Goal: Task Accomplishment & Management: Use online tool/utility

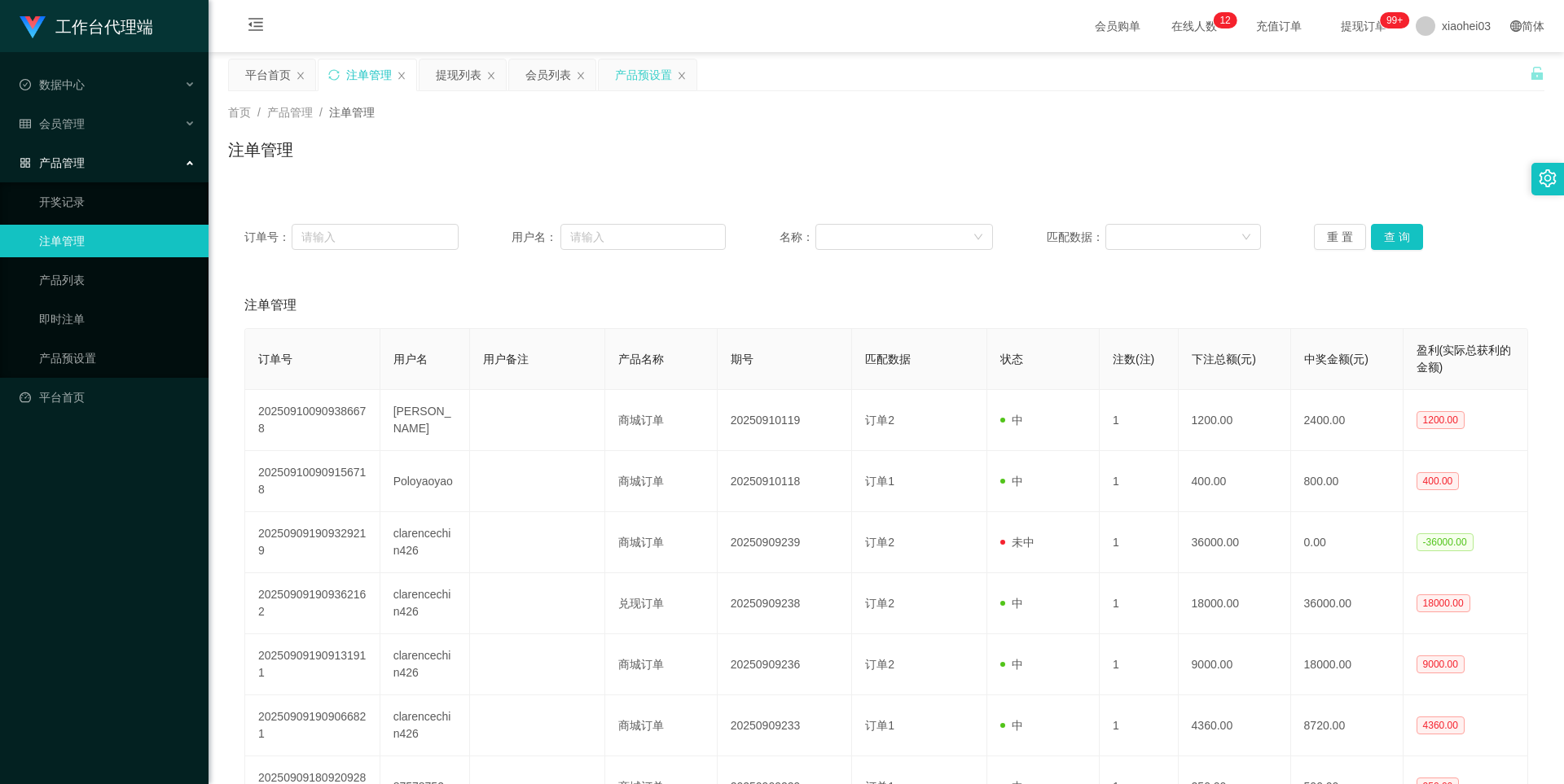
click at [675, 74] on div "产品预设置" at bounding box center [647, 75] width 98 height 31
click at [678, 77] on icon "图标: close" at bounding box center [682, 76] width 10 height 10
click at [89, 360] on link "产品预设置" at bounding box center [116, 358] width 156 height 33
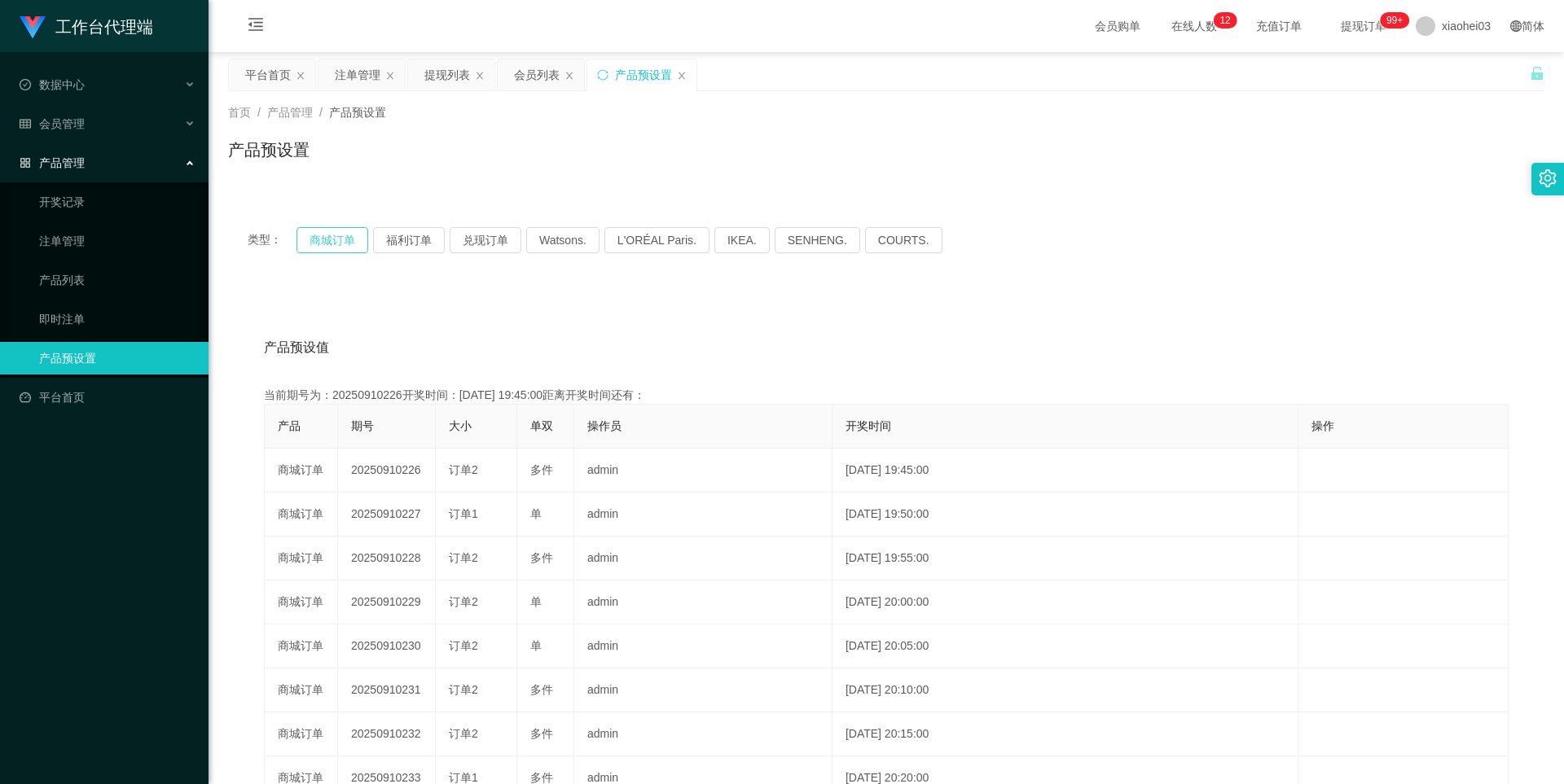
click at [321, 239] on button "商城订单" at bounding box center [333, 240] width 72 height 26
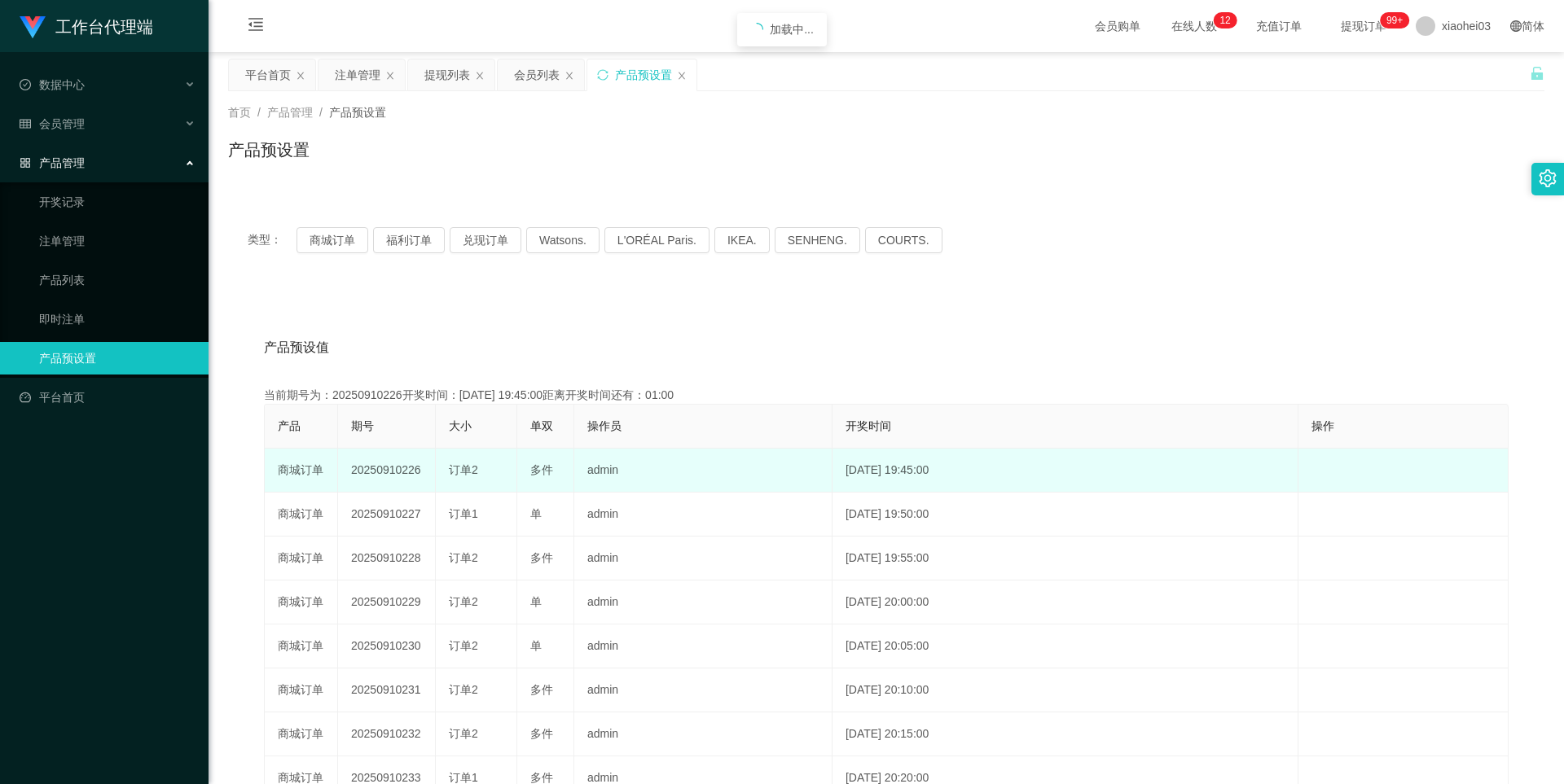
click at [399, 463] on td "20250910226" at bounding box center [387, 471] width 98 height 44
copy td "20250910226"
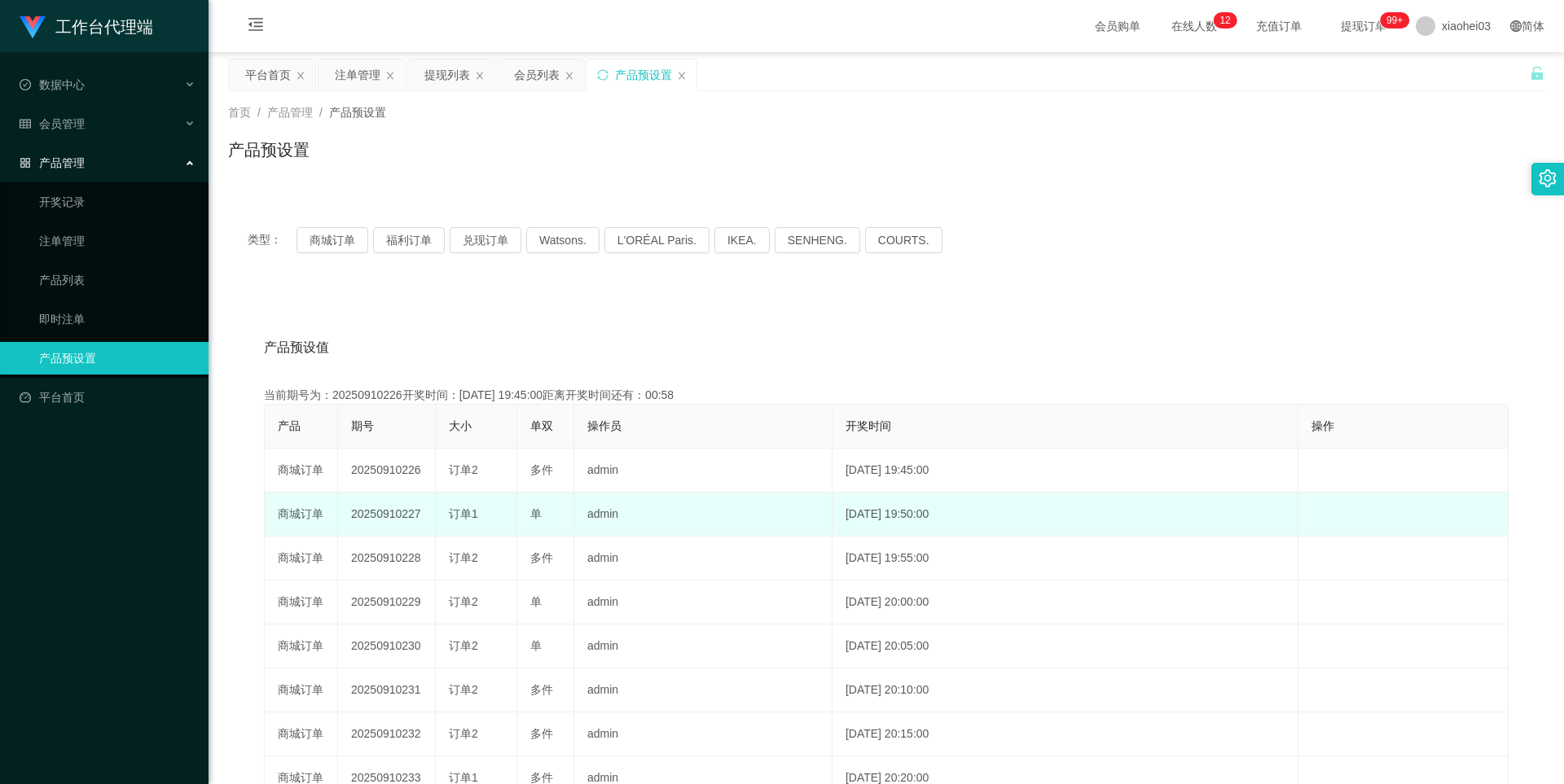
drag, startPoint x: 769, startPoint y: 517, endPoint x: 753, endPoint y: 519, distance: 16.1
click at [769, 517] on td "admin" at bounding box center [703, 514] width 258 height 44
click at [373, 512] on td "20250910227" at bounding box center [387, 514] width 98 height 44
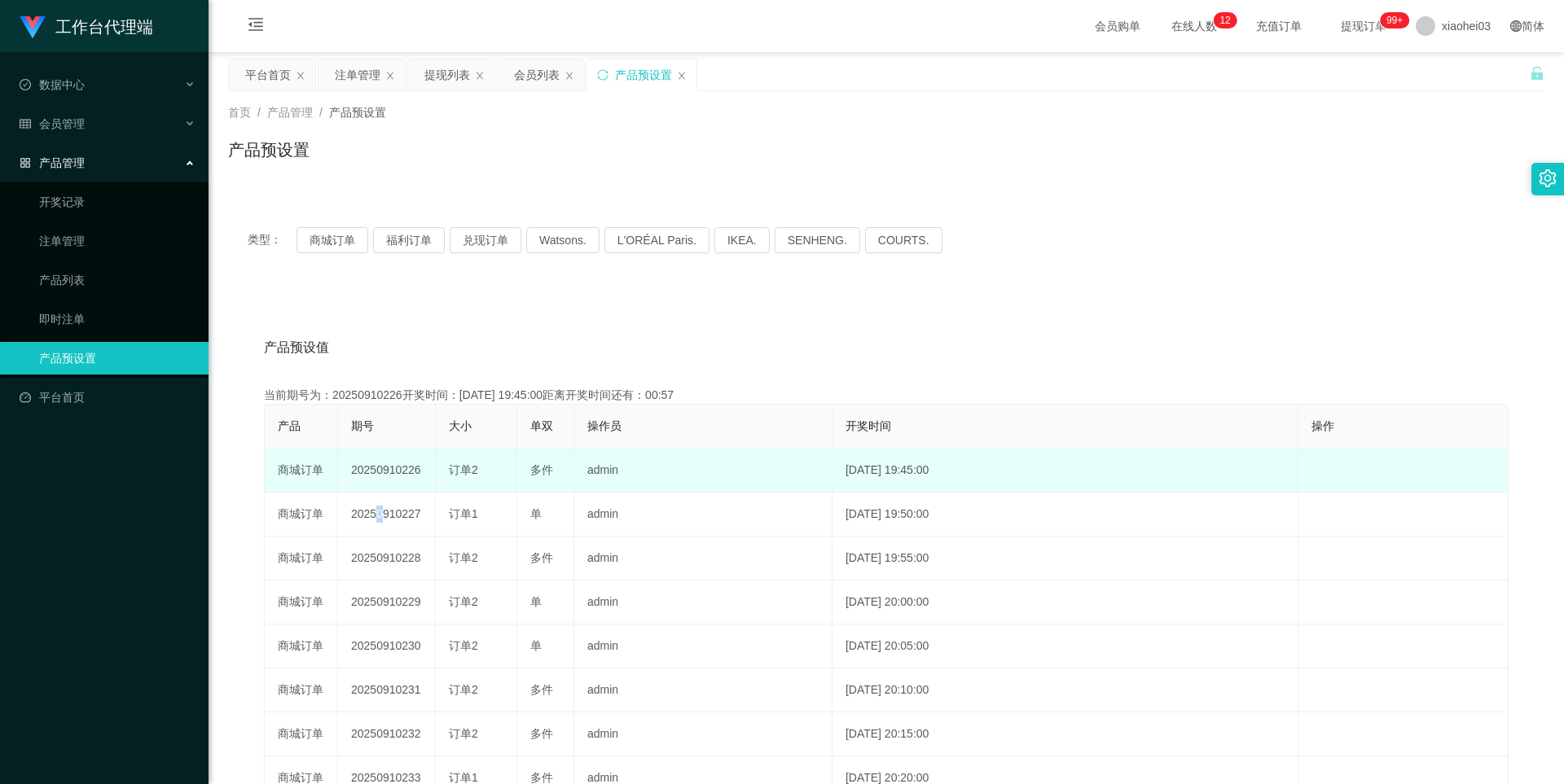
copy td "5"
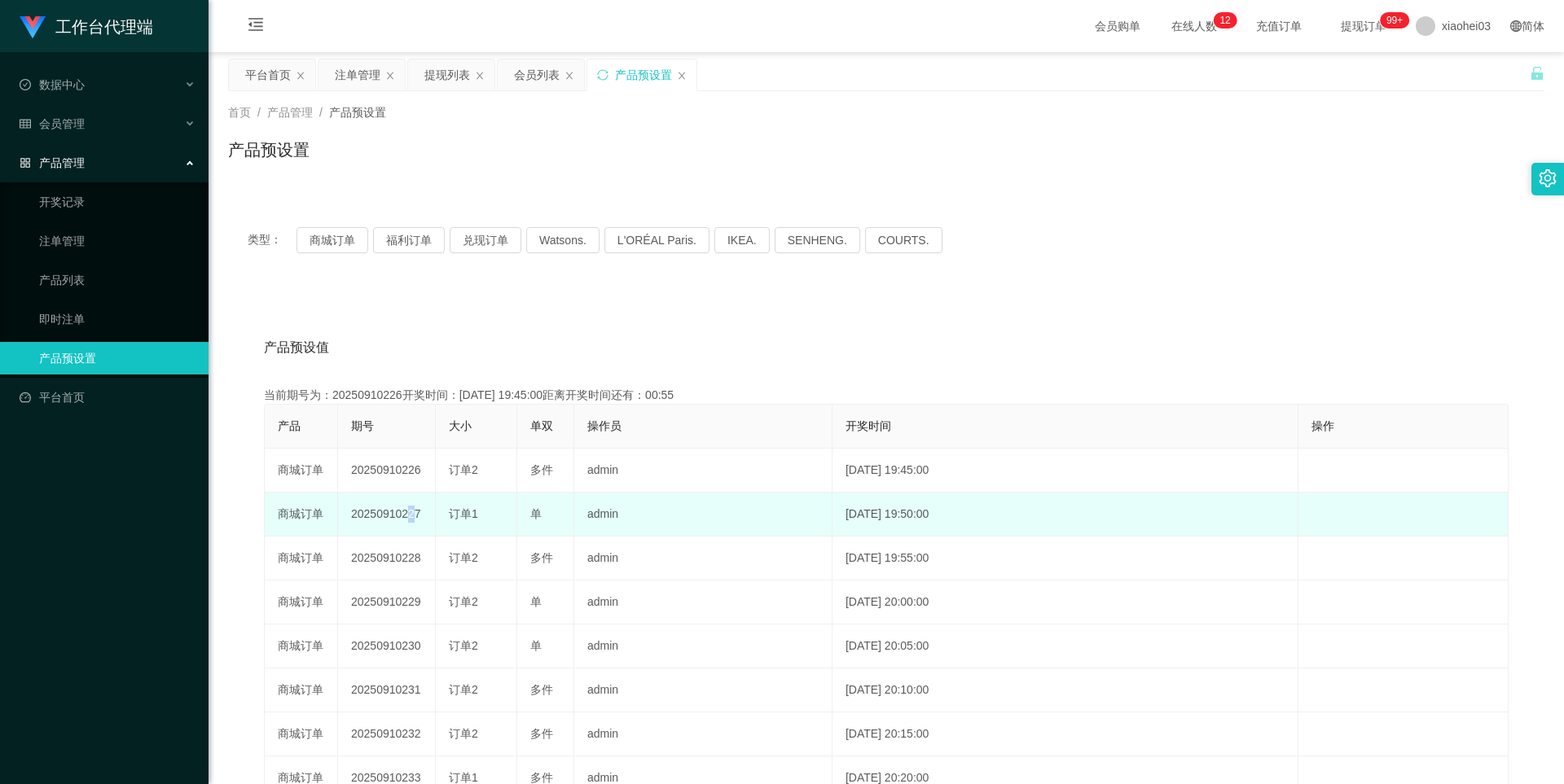
click at [405, 516] on td "20250910227" at bounding box center [387, 514] width 98 height 44
click at [406, 510] on td "20250910227" at bounding box center [387, 514] width 98 height 44
click at [405, 510] on td "20250910227" at bounding box center [387, 514] width 98 height 44
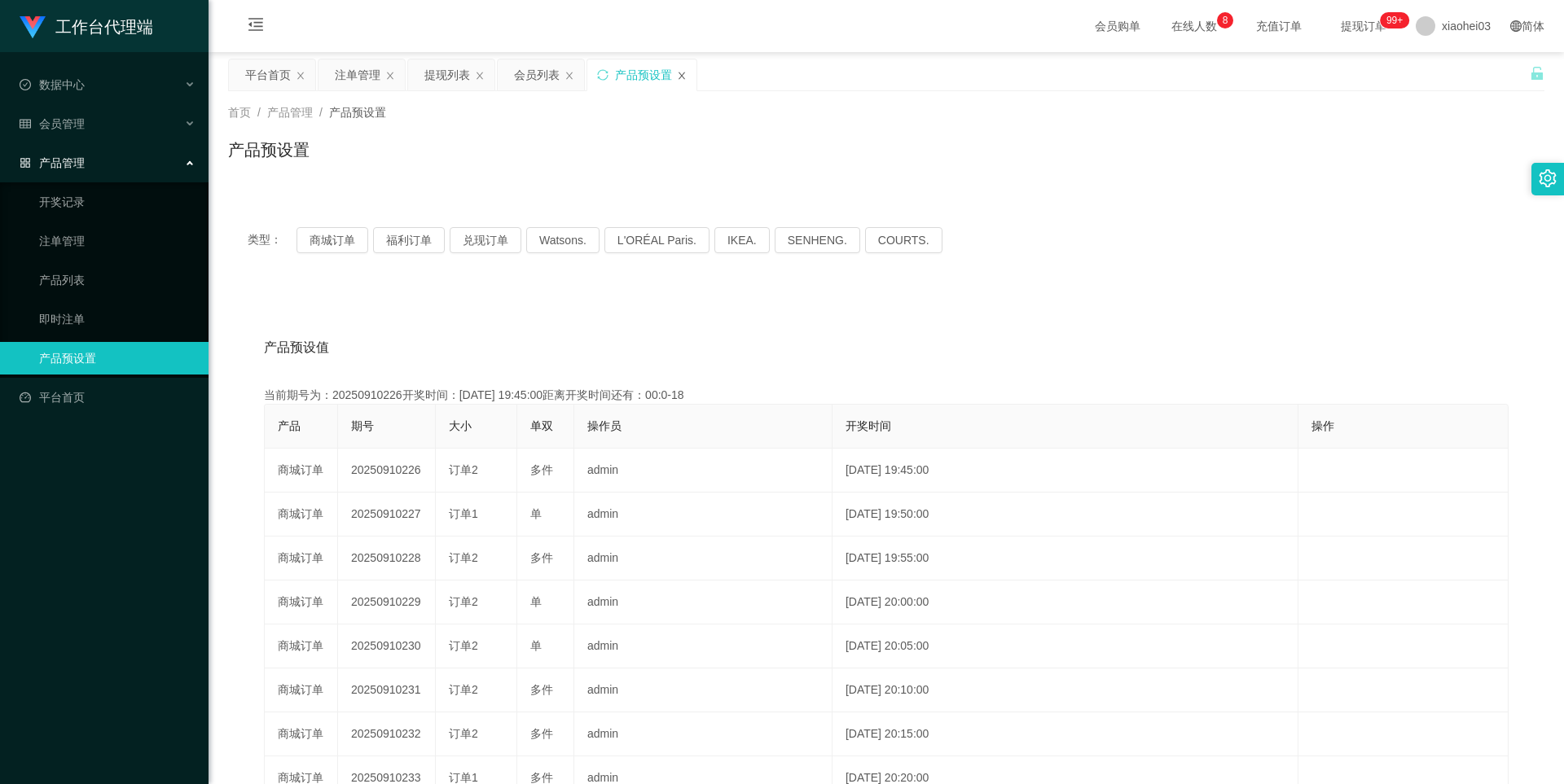
click at [682, 71] on icon "图标: close" at bounding box center [682, 76] width 10 height 10
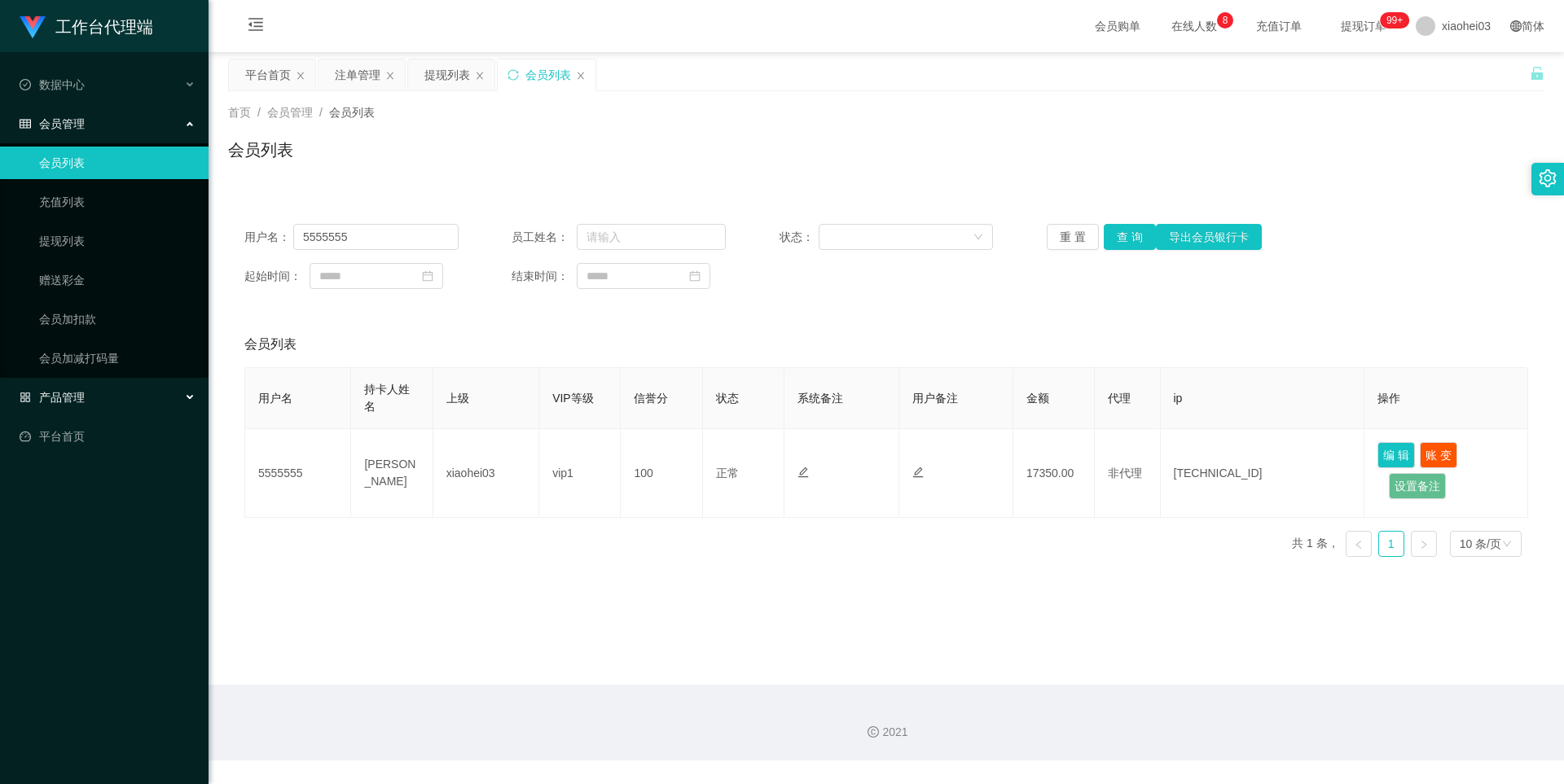
click at [76, 400] on span "产品管理" at bounding box center [52, 397] width 65 height 13
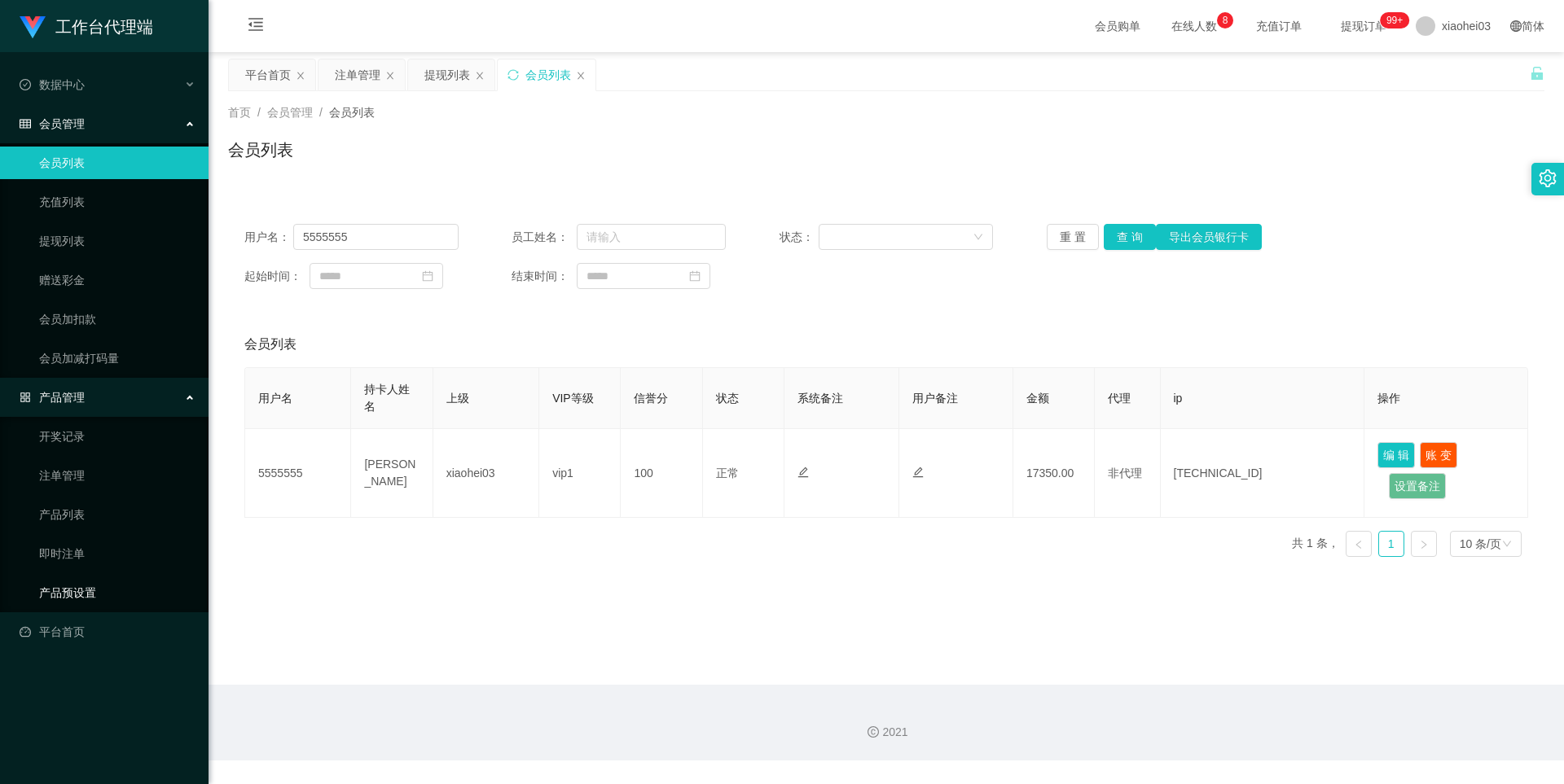
click at [101, 586] on link "产品预设置" at bounding box center [116, 592] width 156 height 33
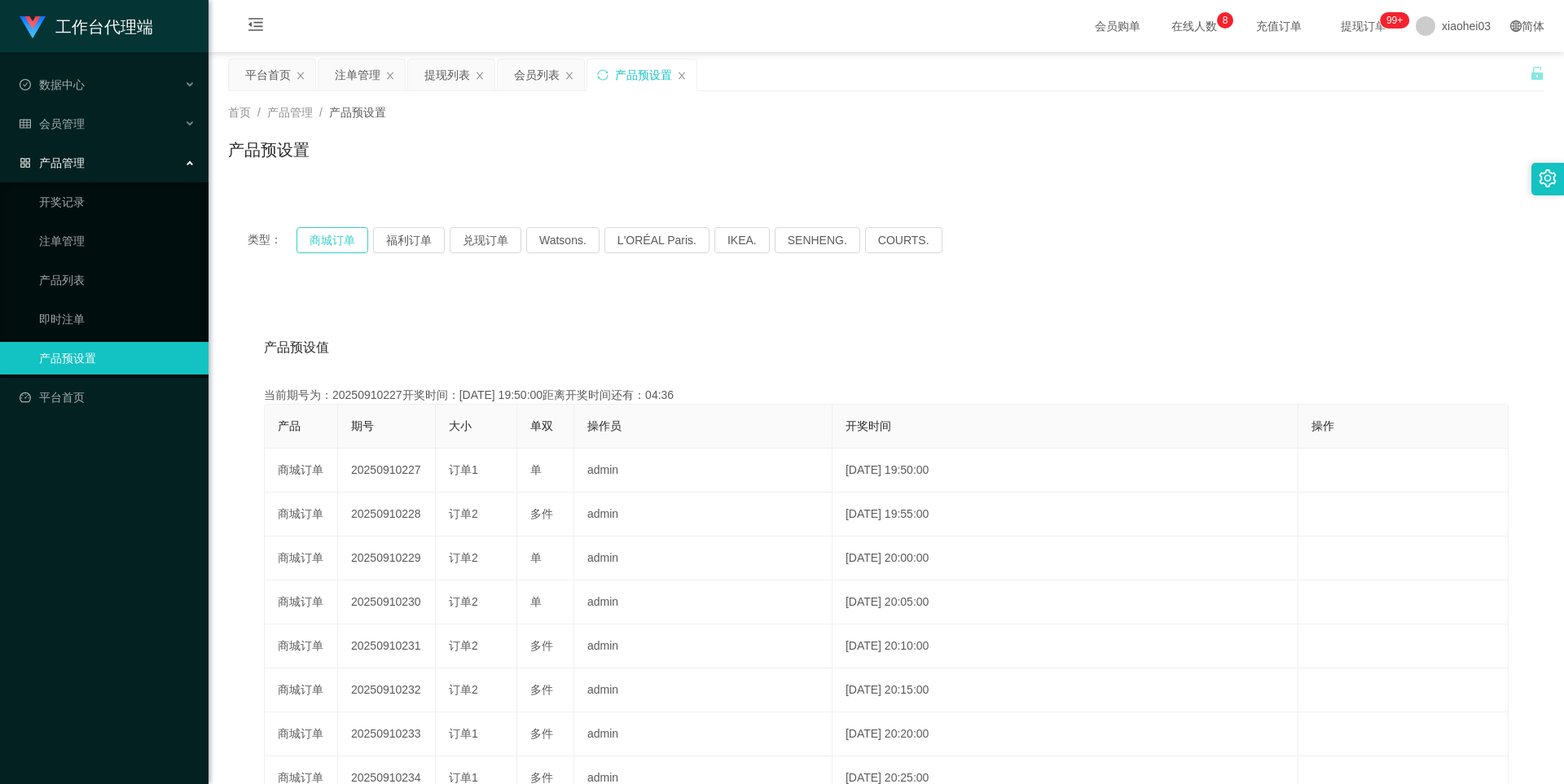
click at [351, 243] on button "商城订单" at bounding box center [333, 240] width 72 height 26
click at [1090, 359] on div "产品预设值 添加期号" at bounding box center [886, 347] width 1244 height 46
click at [366, 78] on div "注单管理" at bounding box center [357, 75] width 46 height 31
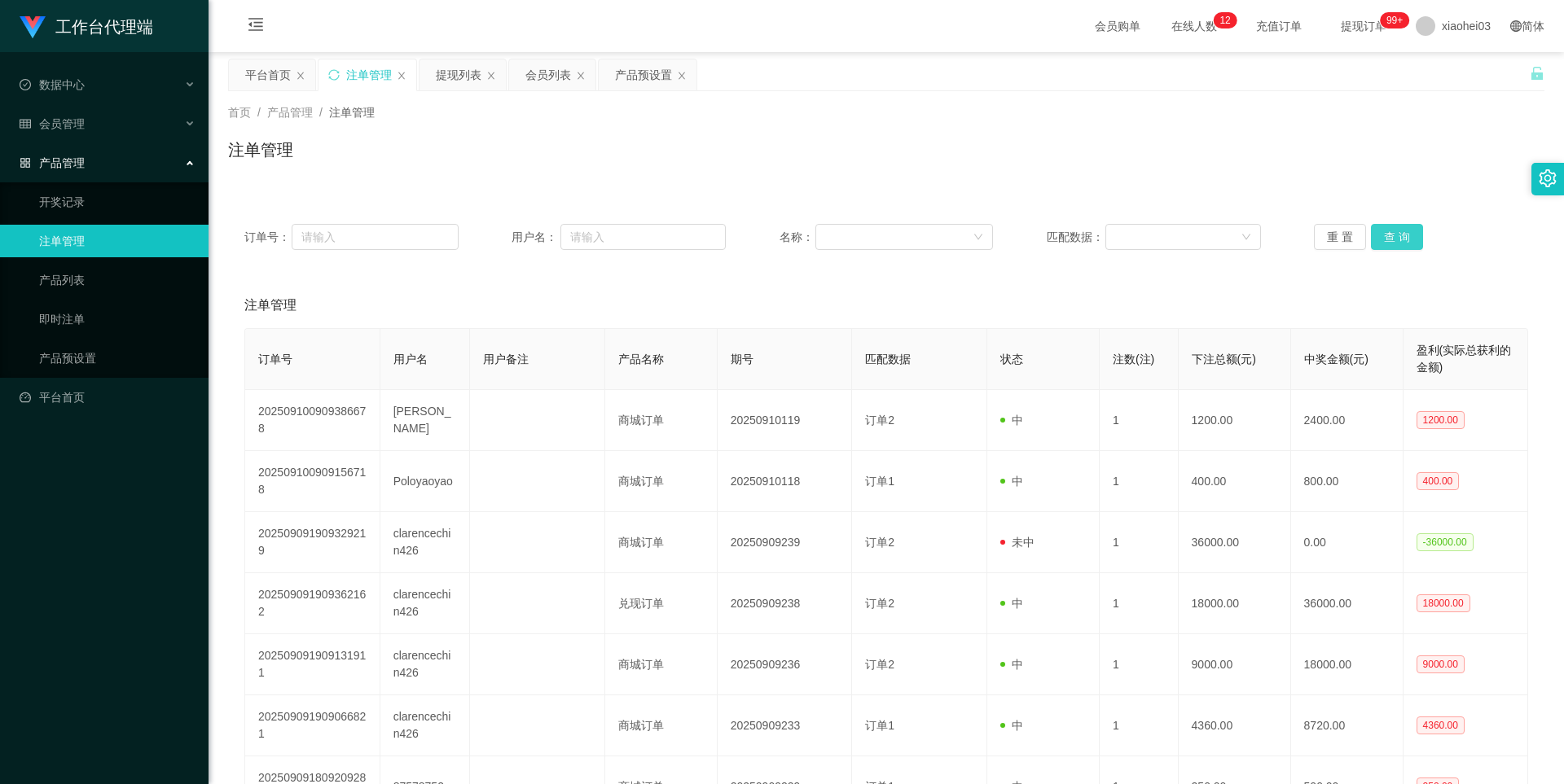
click at [1387, 236] on button "查 询" at bounding box center [1397, 237] width 52 height 26
click at [1387, 236] on div "重 置 查 询" at bounding box center [1421, 237] width 214 height 26
click at [1400, 240] on button "查 询" at bounding box center [1397, 237] width 52 height 26
click at [1400, 240] on div "重 置 查 询" at bounding box center [1421, 237] width 214 height 26
click at [1400, 240] on button "查 询" at bounding box center [1406, 237] width 70 height 26
